Goal: Register for event/course

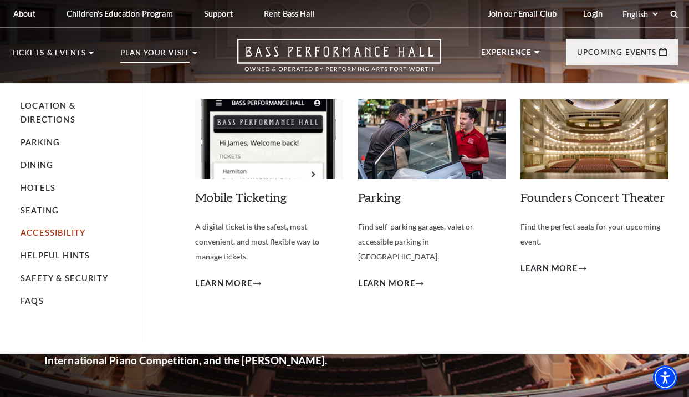
click at [64, 233] on link "Accessibility" at bounding box center [53, 232] width 65 height 9
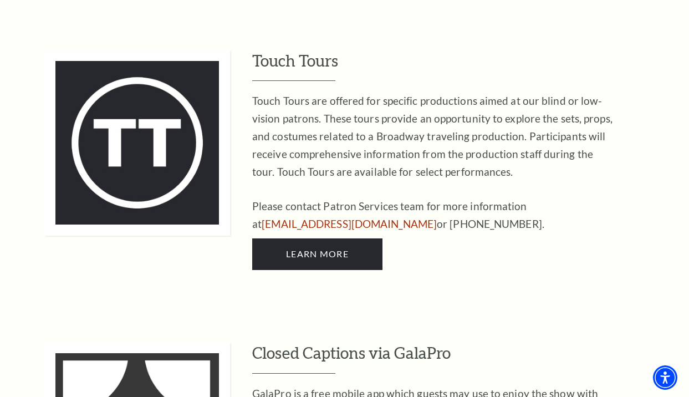
scroll to position [2219, 0]
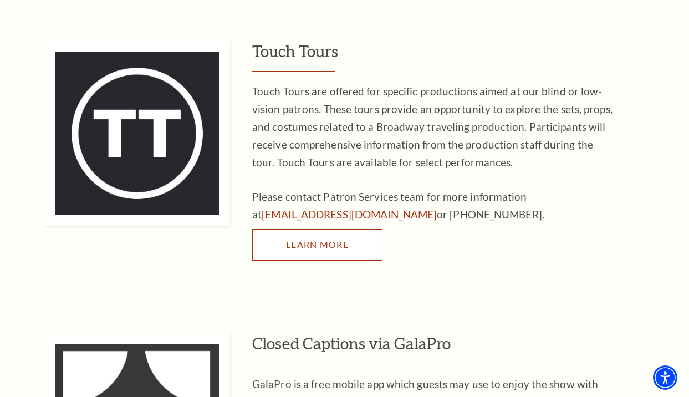
click at [333, 239] on span "Learn More" at bounding box center [317, 244] width 63 height 11
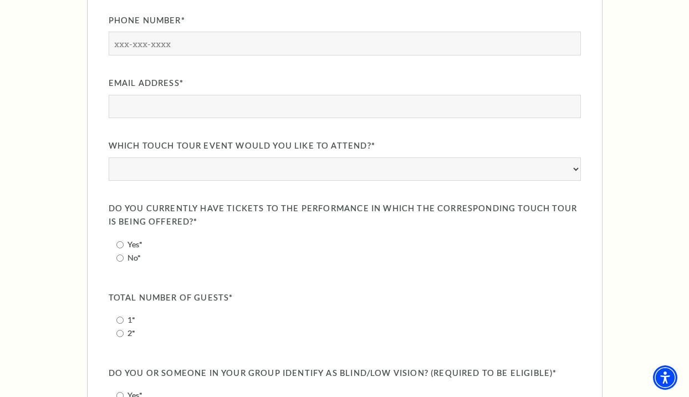
scroll to position [1054, 0]
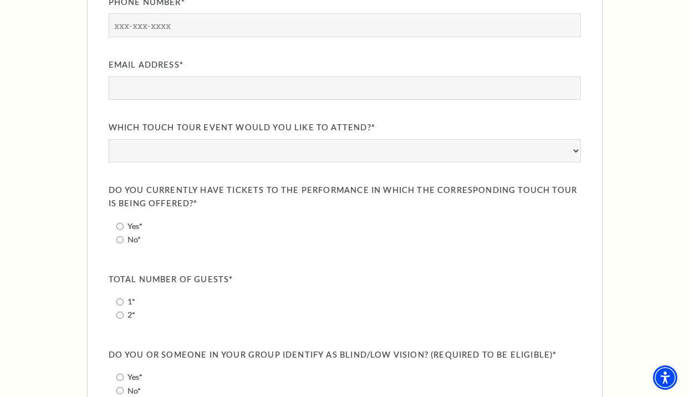
click at [472, 165] on div "First Name Last Name Phone Number" at bounding box center [345, 311] width 473 height 882
click at [470, 152] on select "Life of Pi: [DATE] A Beautiful Noise: The [PERSON_NAME] Musical: [DATE] & [PERS…" at bounding box center [345, 150] width 473 height 23
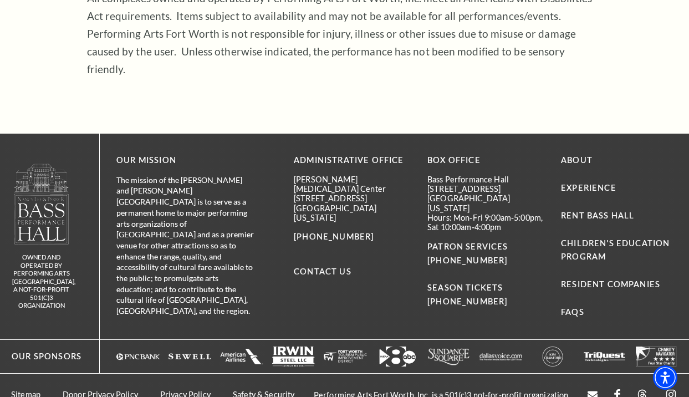
scroll to position [2052, 0]
